Goal: Find specific page/section: Find specific page/section

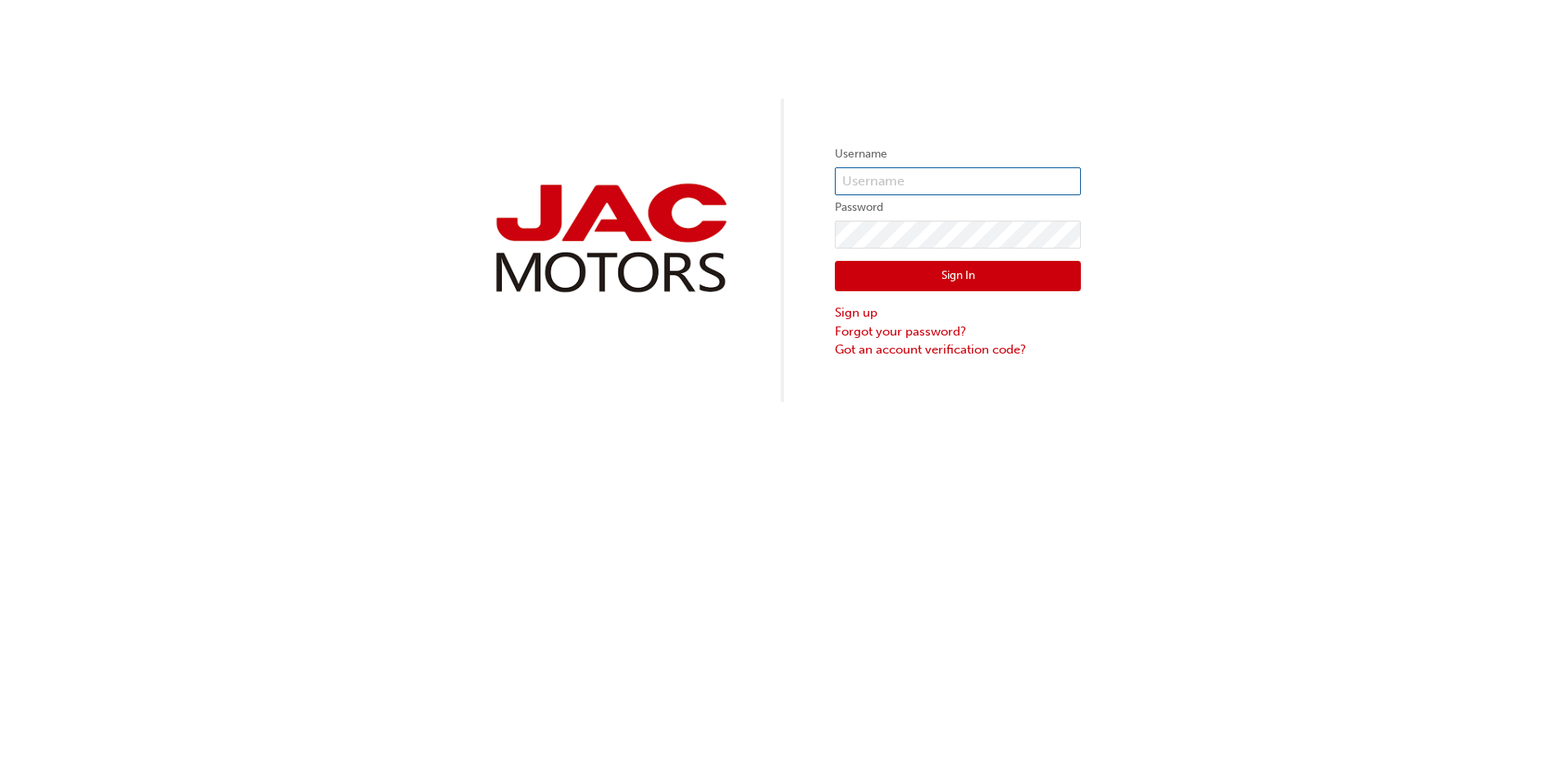
click at [889, 180] on input "text" at bounding box center [958, 181] width 246 height 28
type input "BP0020"
click at [986, 286] on button "Sign In" at bounding box center [958, 277] width 246 height 31
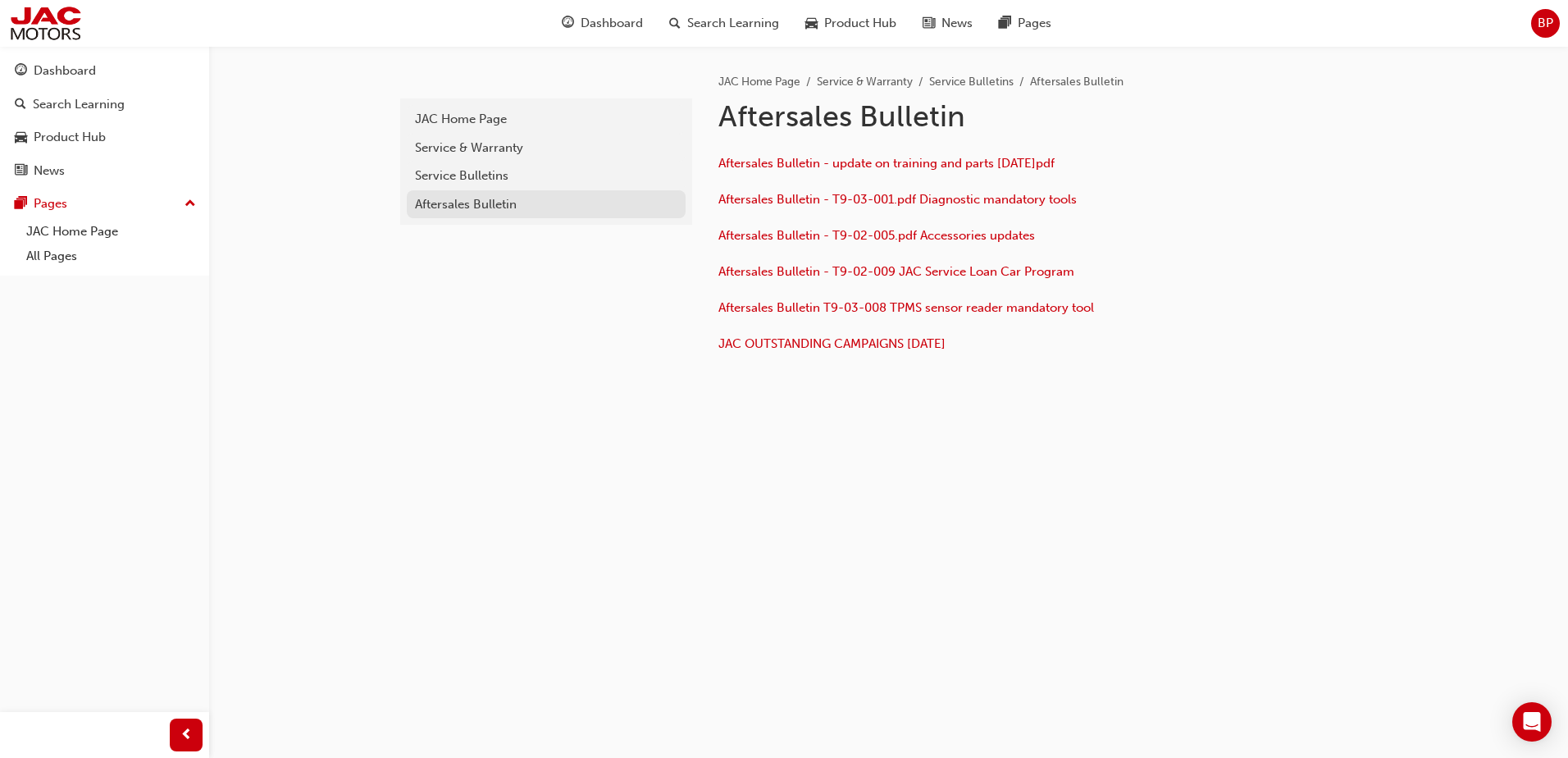
click at [485, 202] on div "Aftersales Bulletin" at bounding box center [545, 205] width 262 height 19
click at [498, 176] on div "Service Bulletins" at bounding box center [545, 176] width 262 height 19
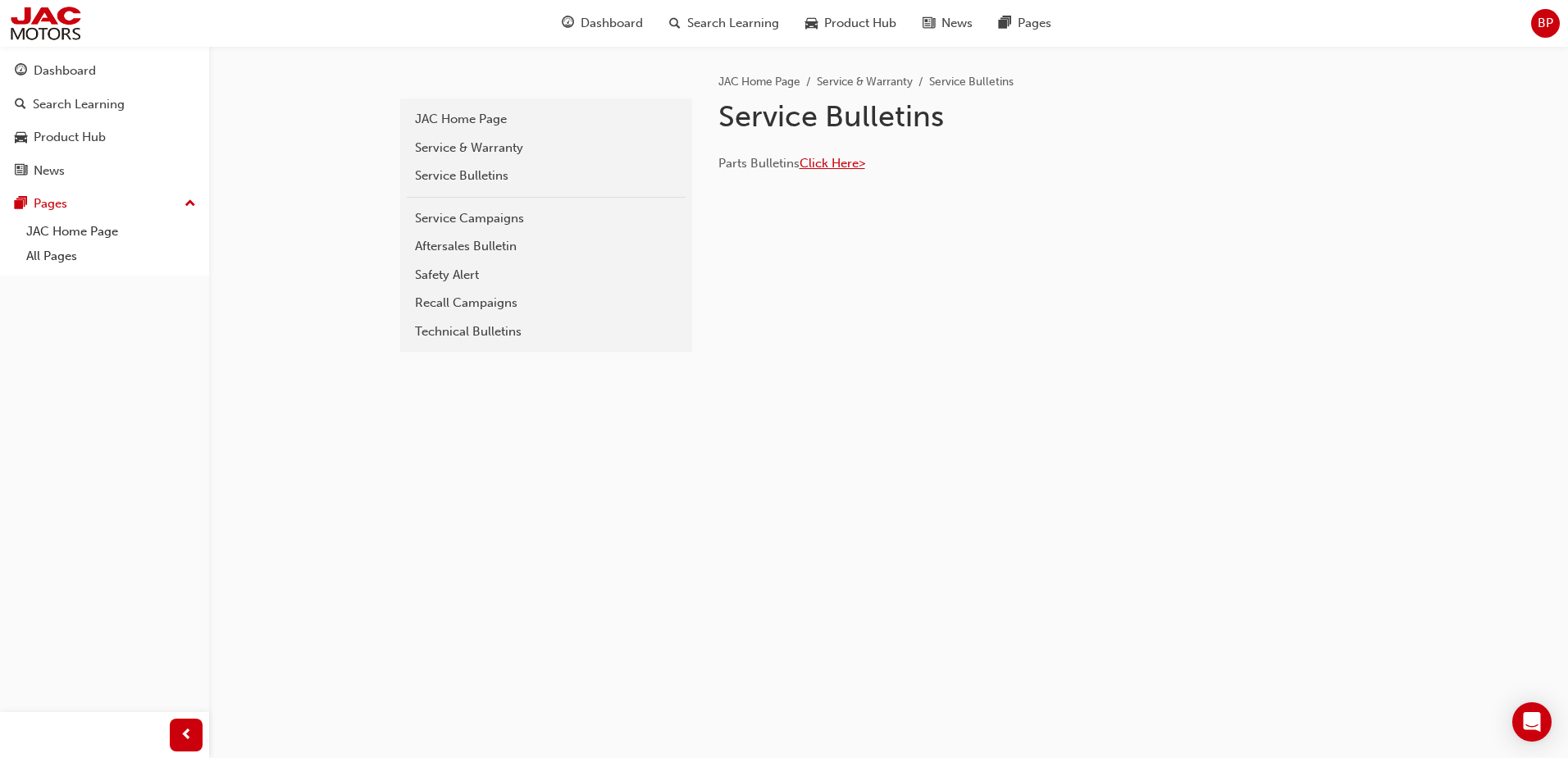
click at [829, 160] on span "Click Here>" at bounding box center [832, 162] width 66 height 15
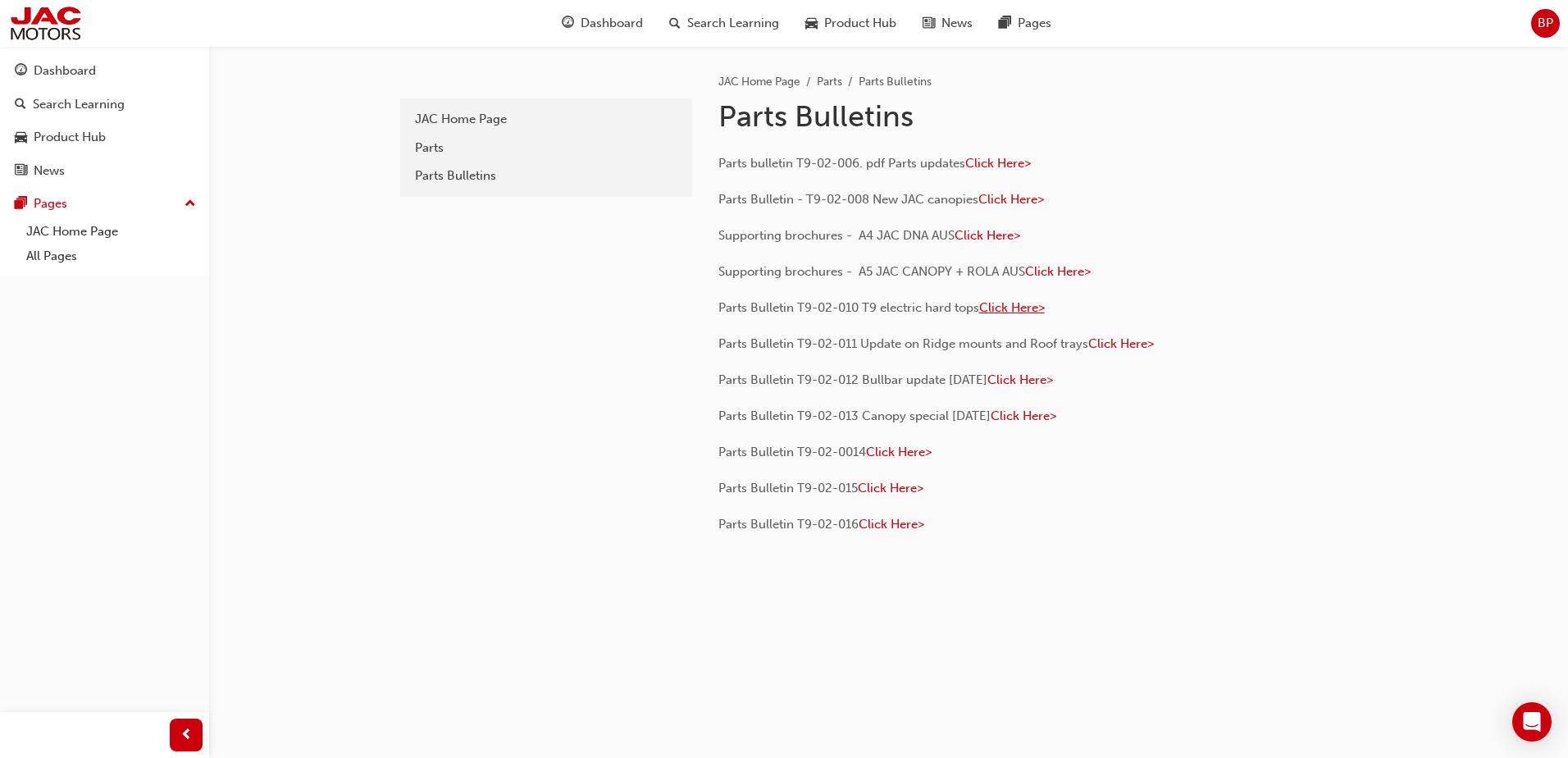
click at [1013, 306] on span "Click Here>" at bounding box center [1012, 306] width 66 height 15
